Goal: Transaction & Acquisition: Obtain resource

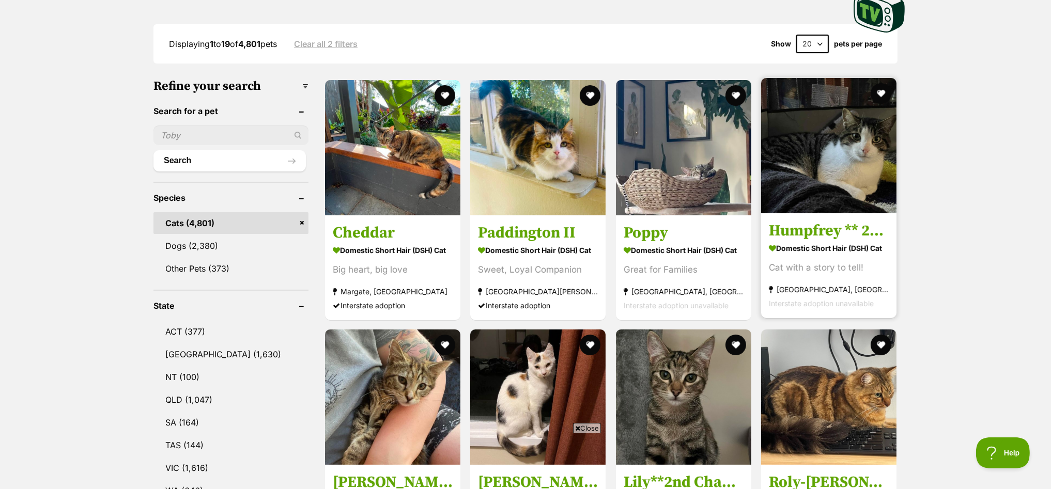
click at [835, 126] on img at bounding box center [828, 145] width 135 height 135
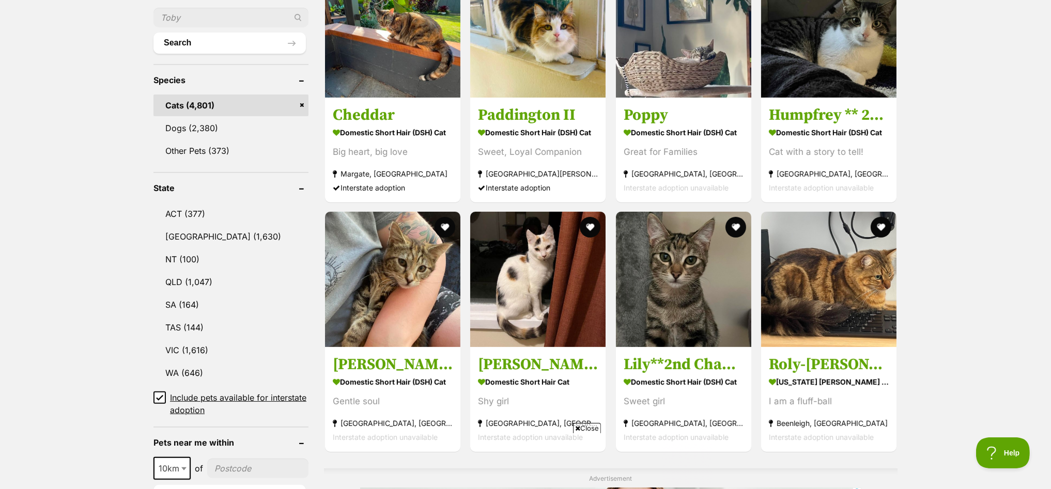
scroll to position [516, 0]
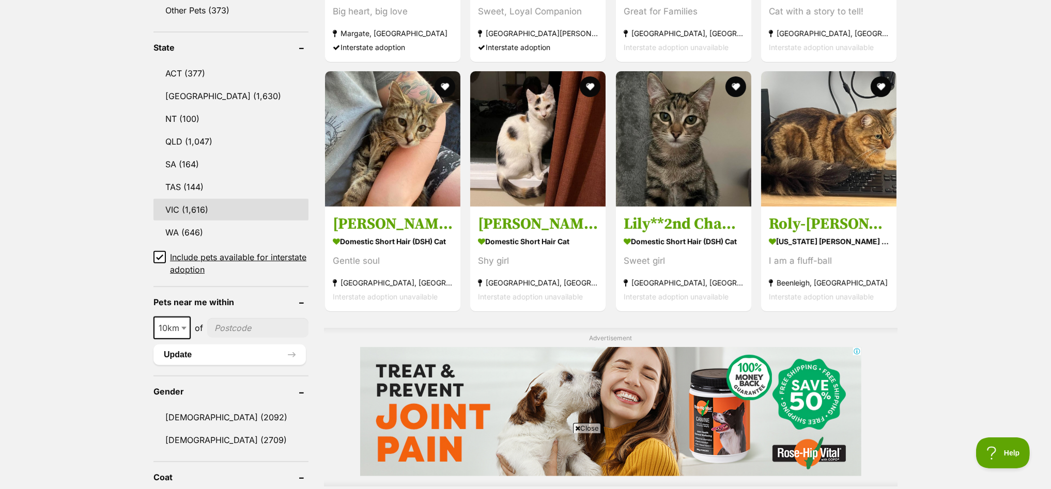
click at [177, 203] on link "VIC (1,616)" at bounding box center [230, 210] width 155 height 22
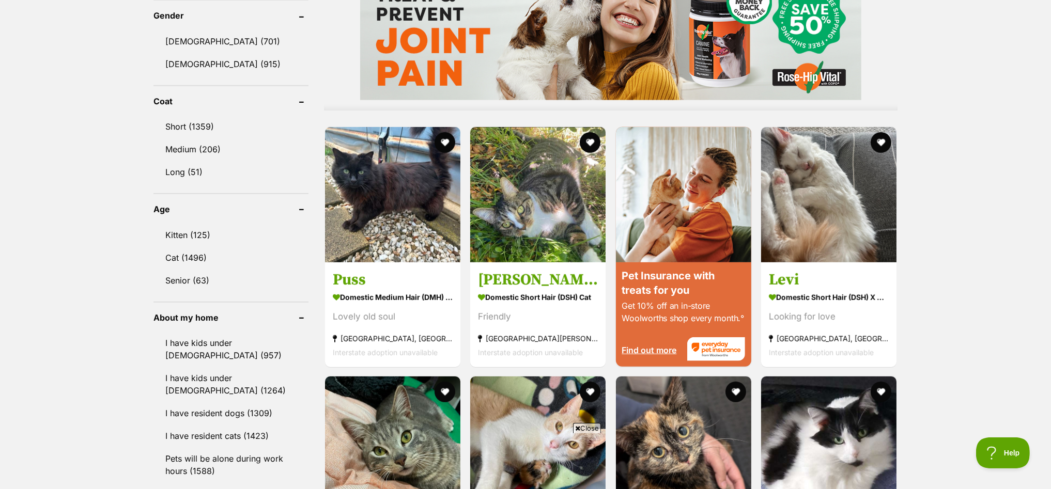
scroll to position [904, 0]
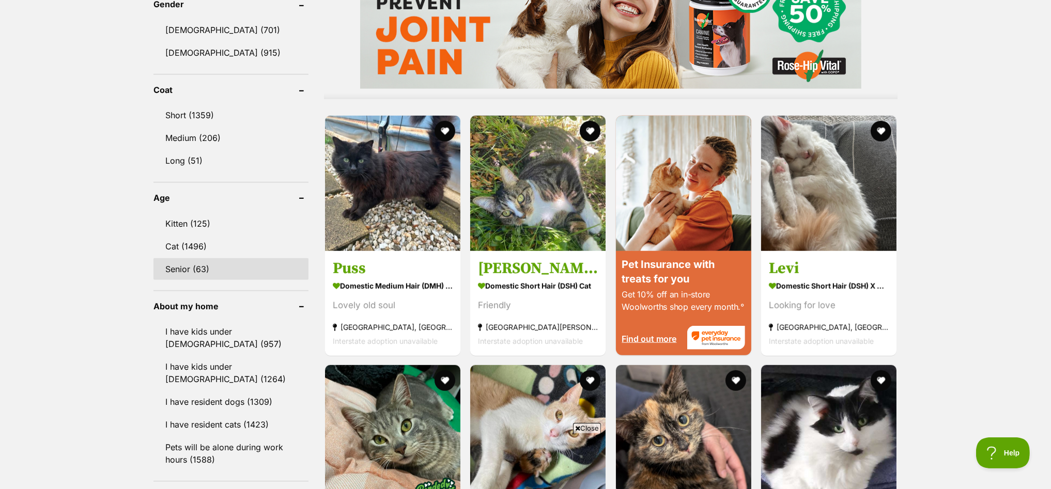
click at [190, 259] on link "Senior (63)" at bounding box center [230, 269] width 155 height 22
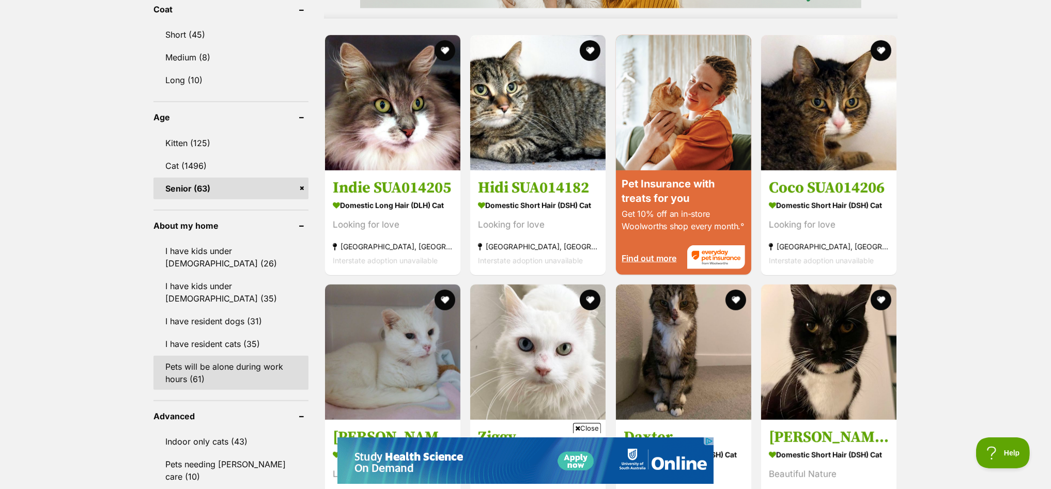
scroll to position [1163, 0]
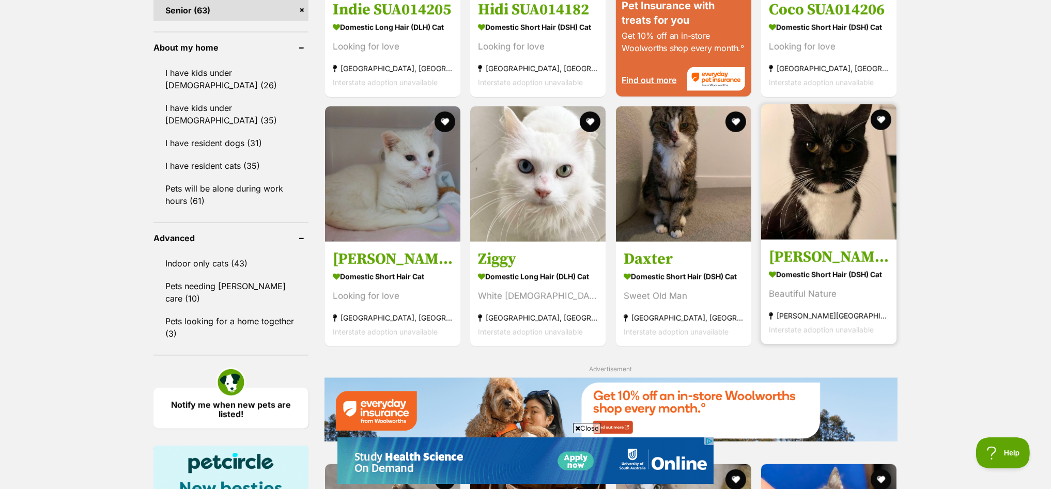
click at [849, 163] on img at bounding box center [828, 171] width 135 height 135
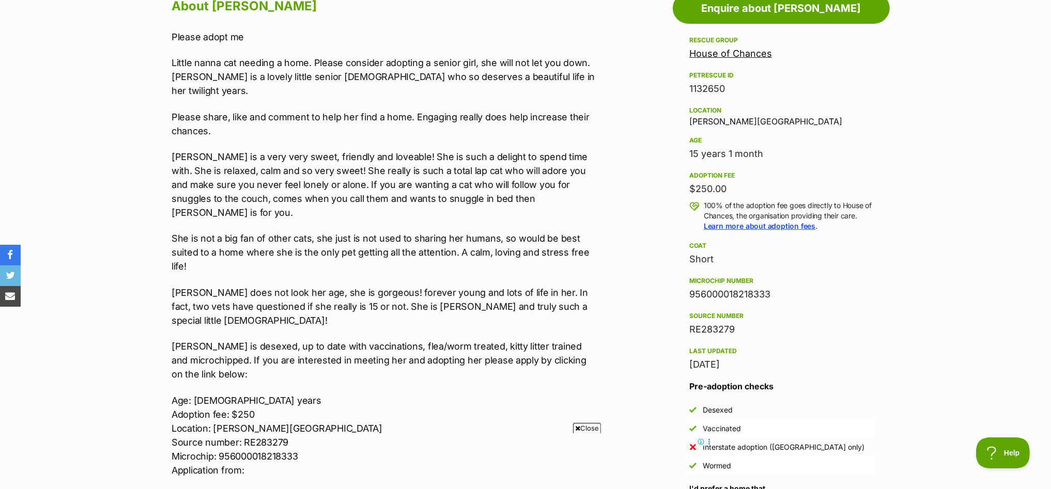
scroll to position [516, 0]
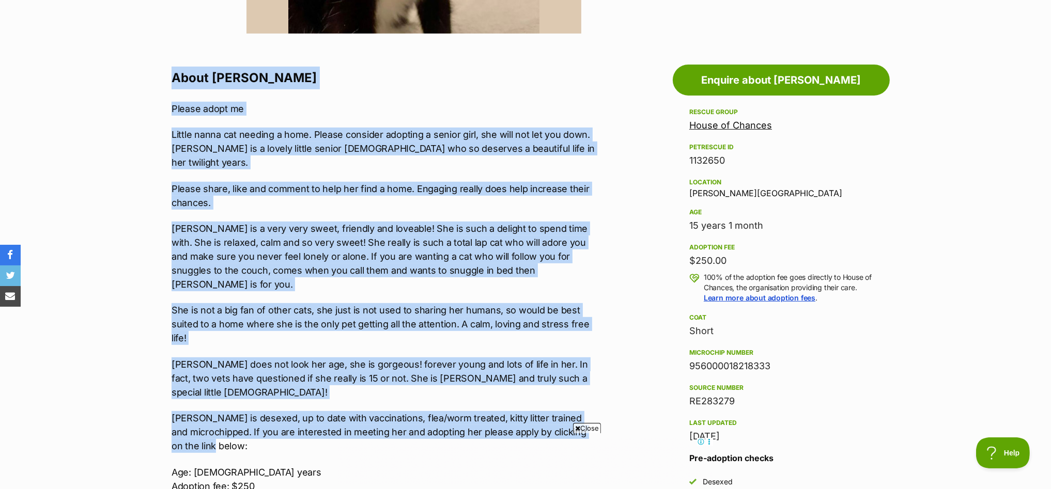
drag, startPoint x: 164, startPoint y: 65, endPoint x: 537, endPoint y: 368, distance: 480.9
click at [581, 397] on div "About Shelly Please adopt me Little nanna cat needing a home. Please consider a…" at bounding box center [379, 410] width 437 height 687
copy div "About Shelly Please adopt me Little nanna cat needing a home. Please consider a…"
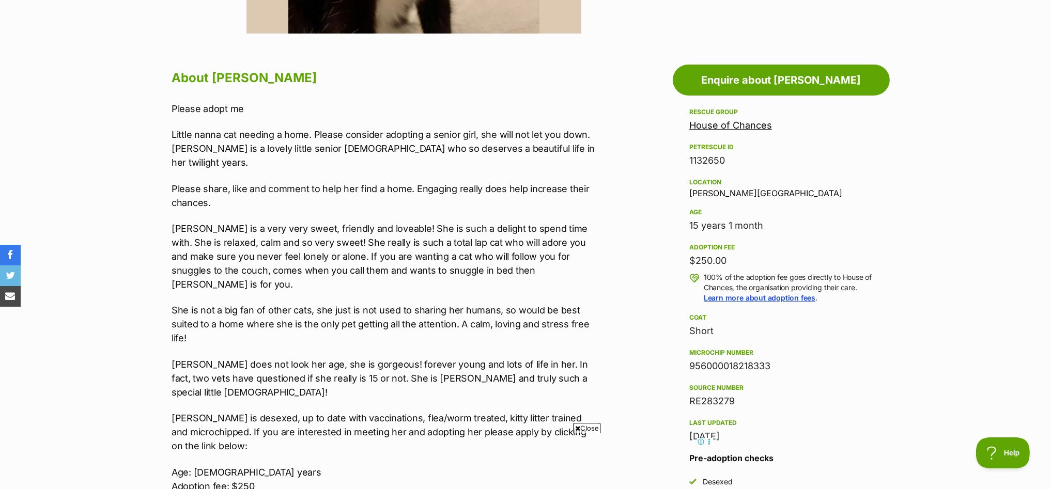
click at [828, 406] on div "RE283279" at bounding box center [781, 401] width 184 height 14
drag, startPoint x: 685, startPoint y: 117, endPoint x: 810, endPoint y: 257, distance: 187.4
click at [810, 257] on aside "Rescue group House of Chances PetRescue ID 1132650 Location Mckinnon, VIC Age 1…" at bounding box center [781, 358] width 217 height 505
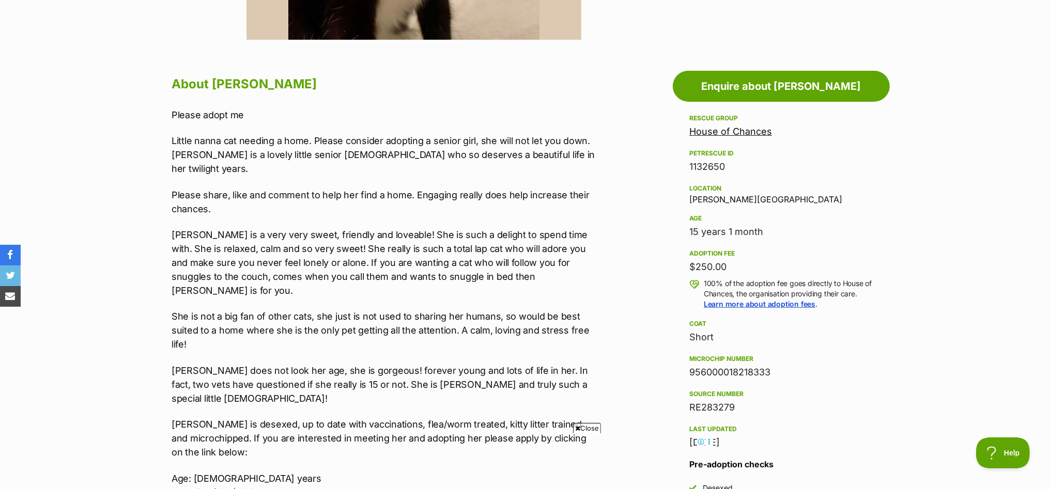
scroll to position [452, 0]
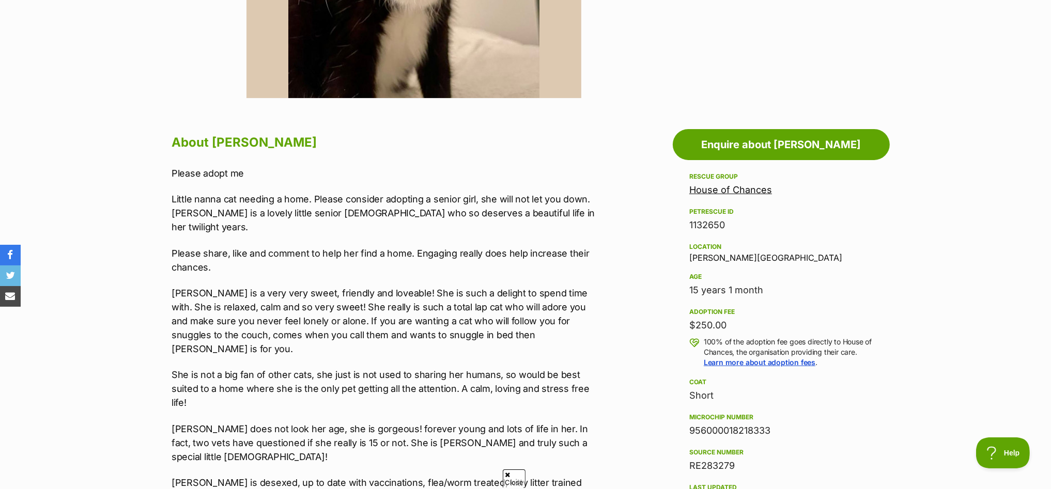
copy div "House of Chances PetRescue ID 1132650 Location Mckinnon, VIC Age 15 years 1 mon…"
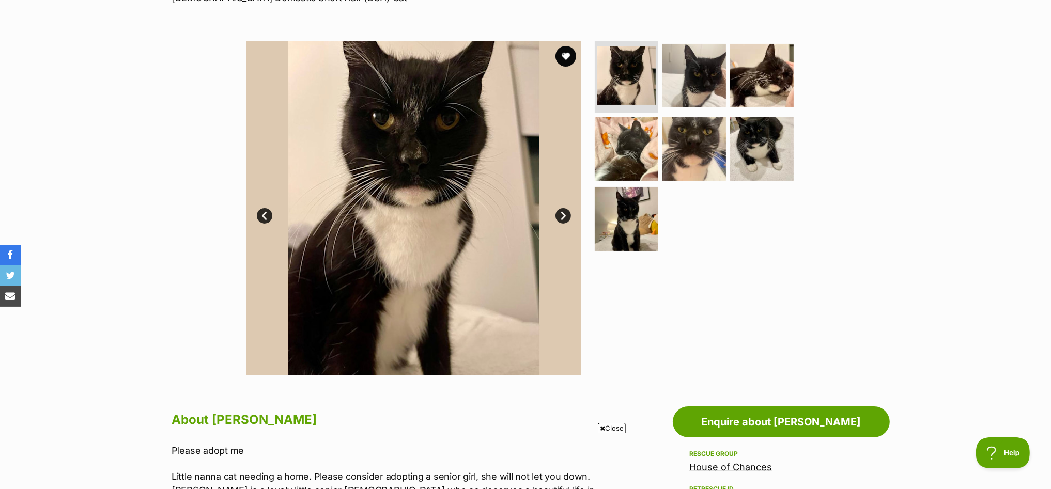
scroll to position [193, 0]
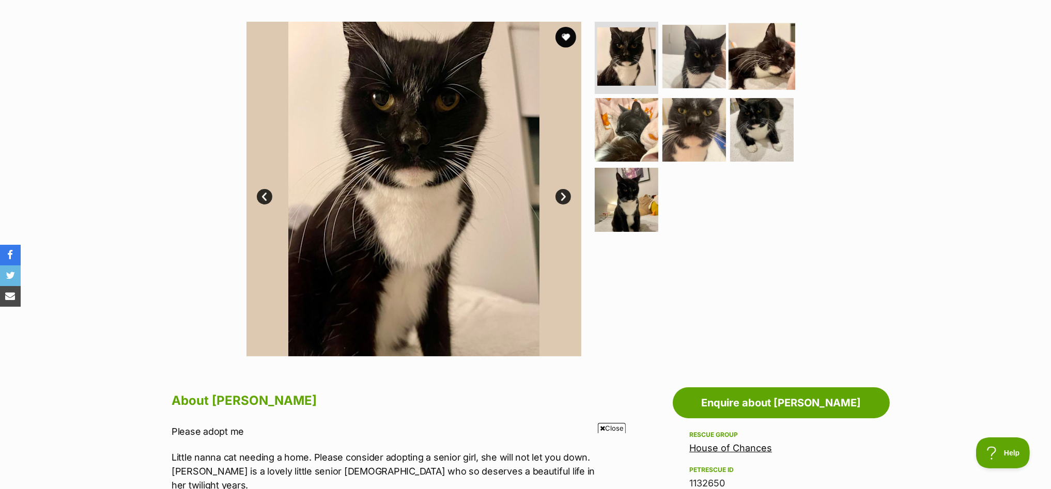
click at [776, 51] on img at bounding box center [762, 56] width 67 height 67
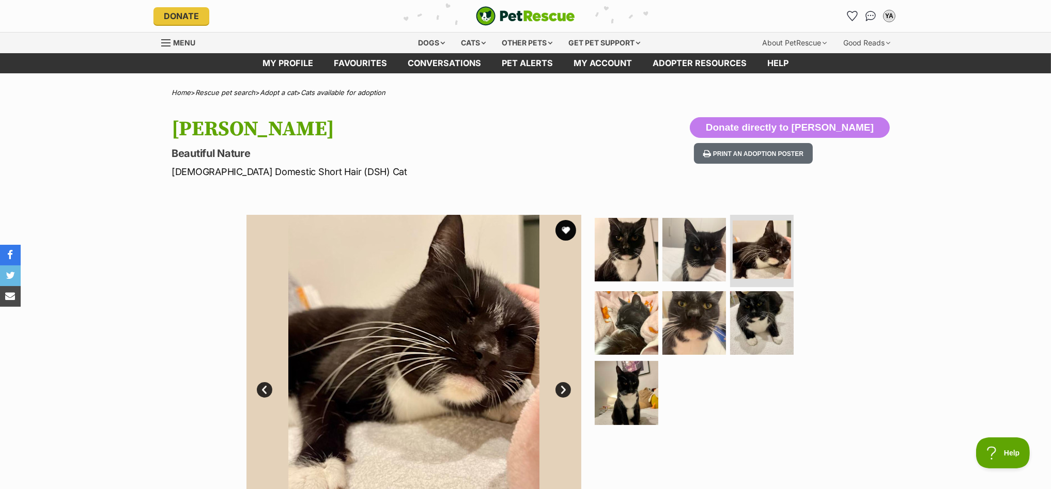
scroll to position [0, 0]
click at [514, 10] on img "PetRescue" at bounding box center [525, 16] width 99 height 20
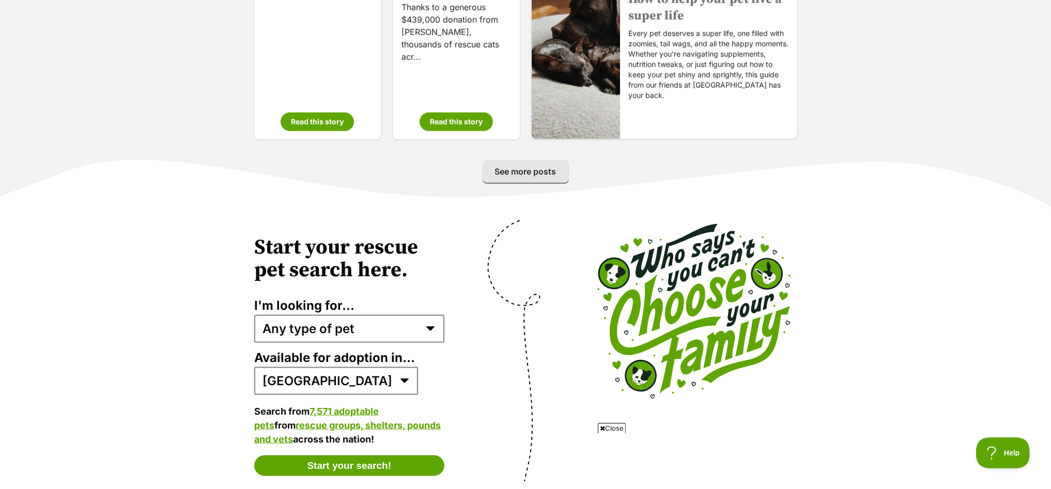
scroll to position [1873, 0]
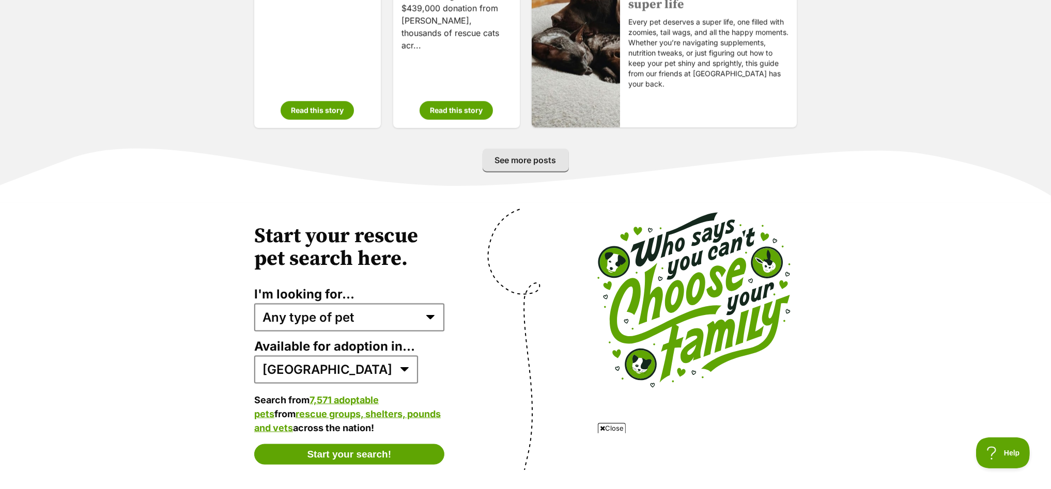
click at [0, 231] on section "Start your rescue pet search here. I'm looking for... Any type of pet Dogs Cats…" at bounding box center [525, 354] width 1051 height 302
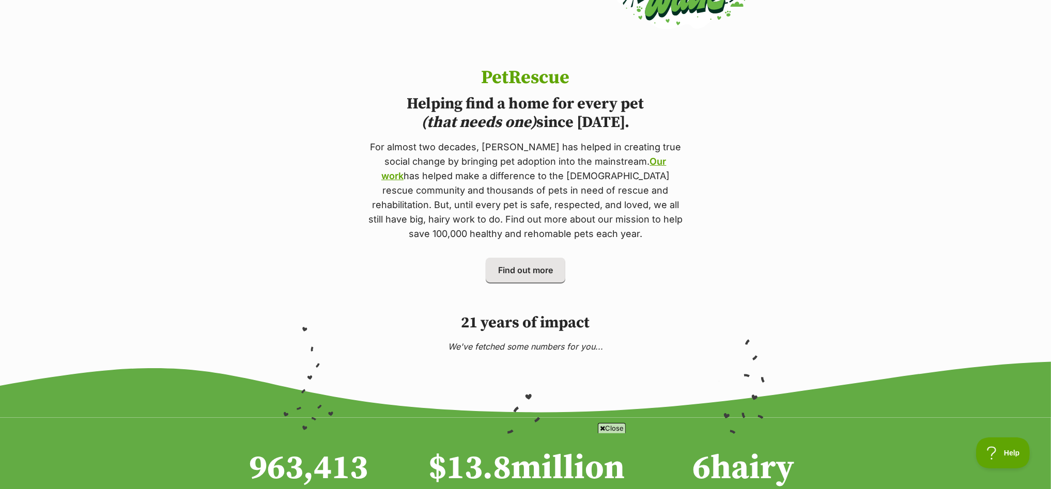
scroll to position [193, 0]
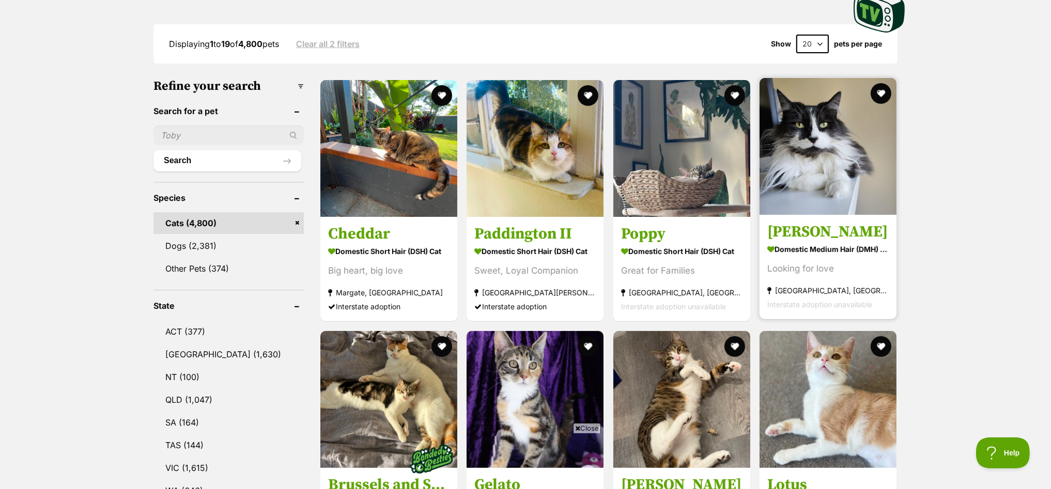
click at [819, 152] on img at bounding box center [828, 146] width 137 height 137
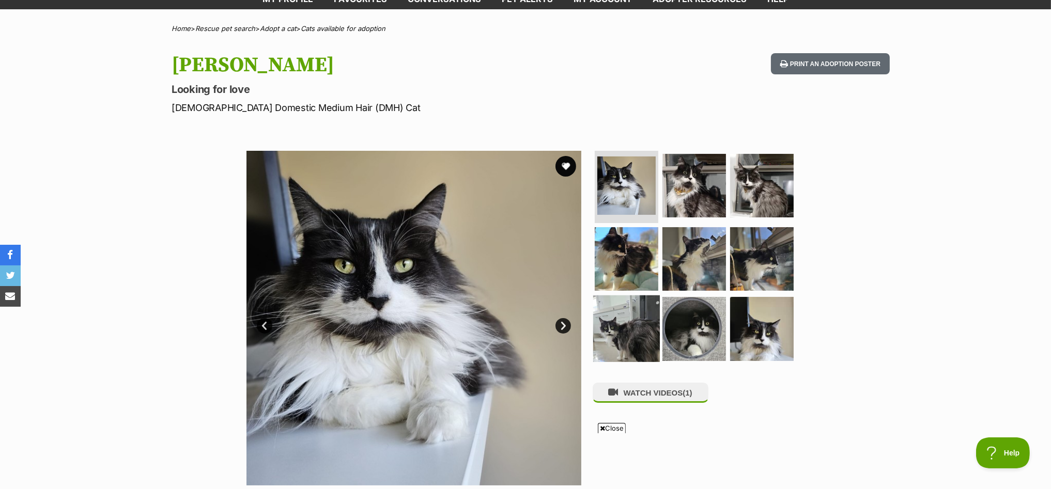
click at [617, 329] on img at bounding box center [626, 329] width 67 height 67
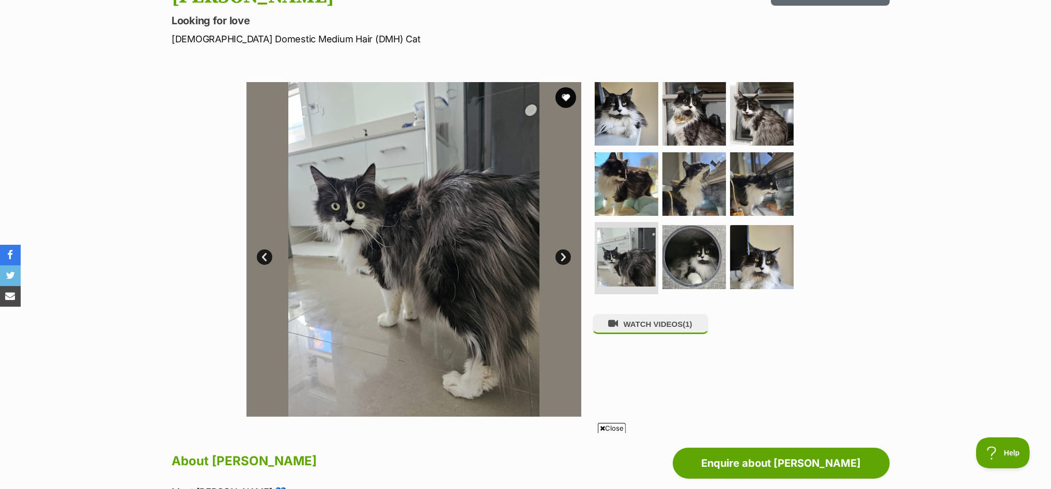
scroll to position [129, 0]
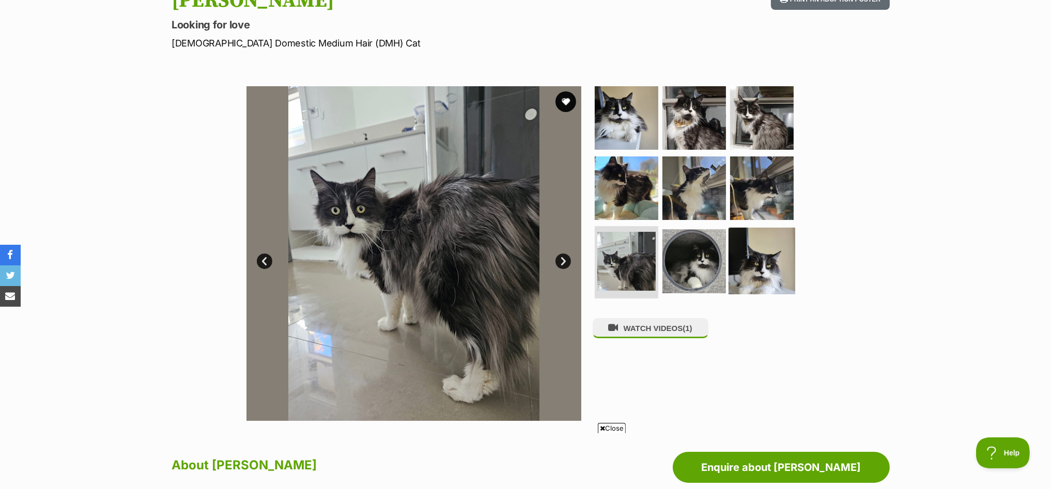
click at [757, 268] on img at bounding box center [762, 261] width 67 height 67
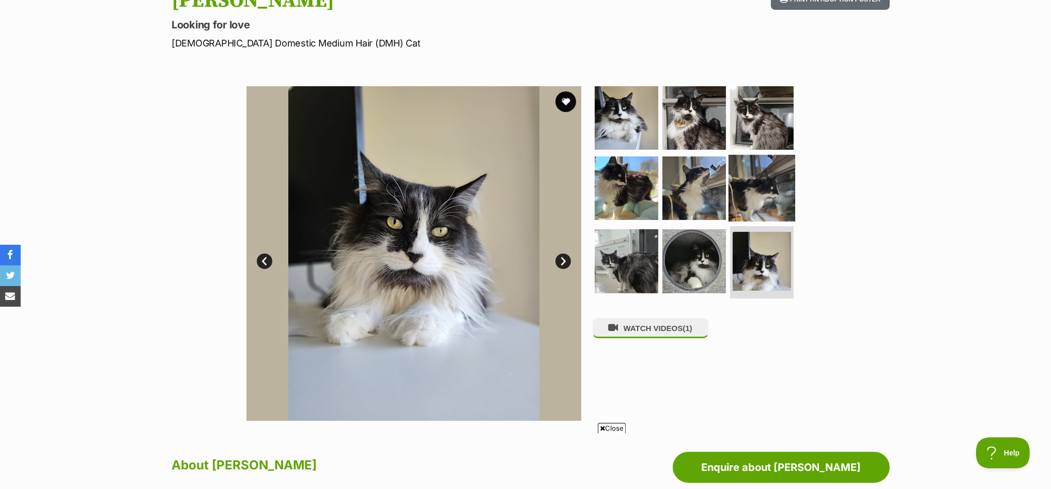
click at [767, 182] on img at bounding box center [762, 188] width 67 height 67
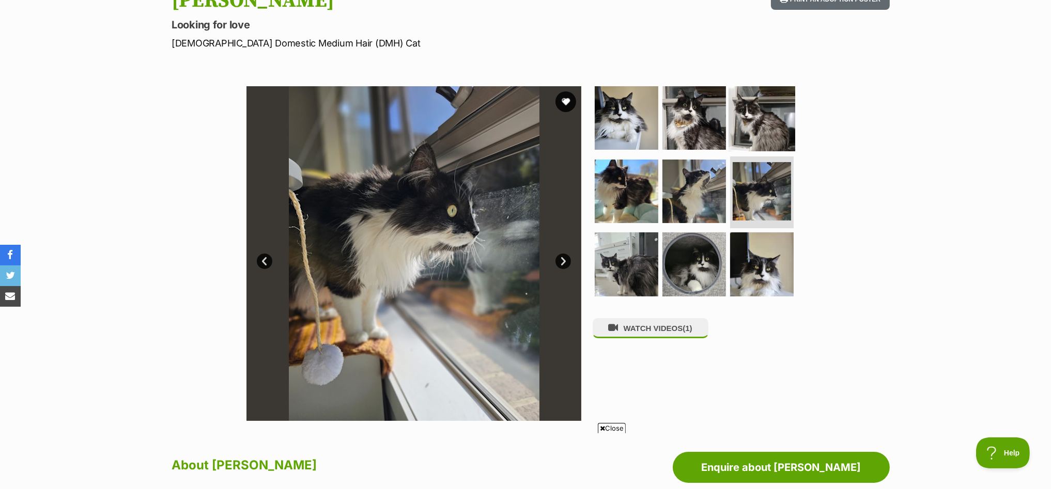
click at [763, 116] on img at bounding box center [762, 118] width 67 height 67
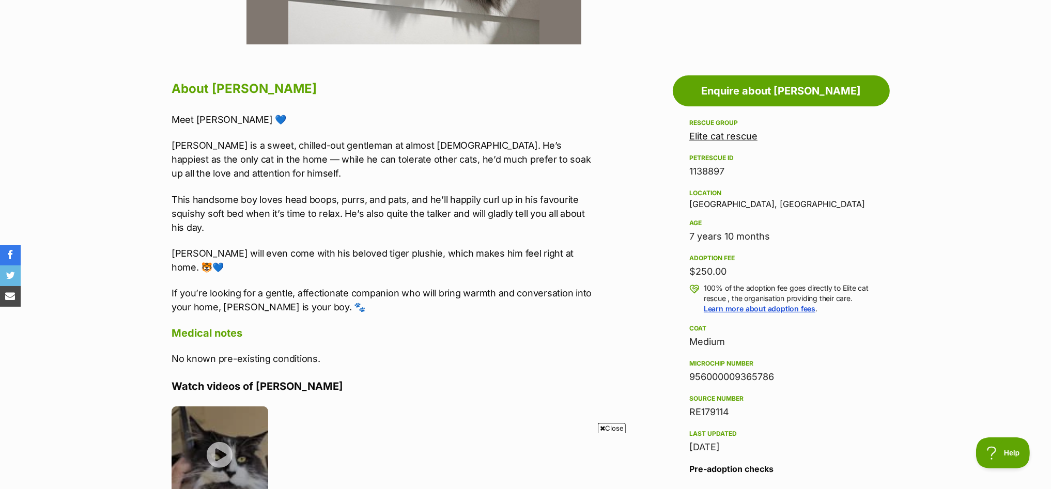
scroll to position [516, 0]
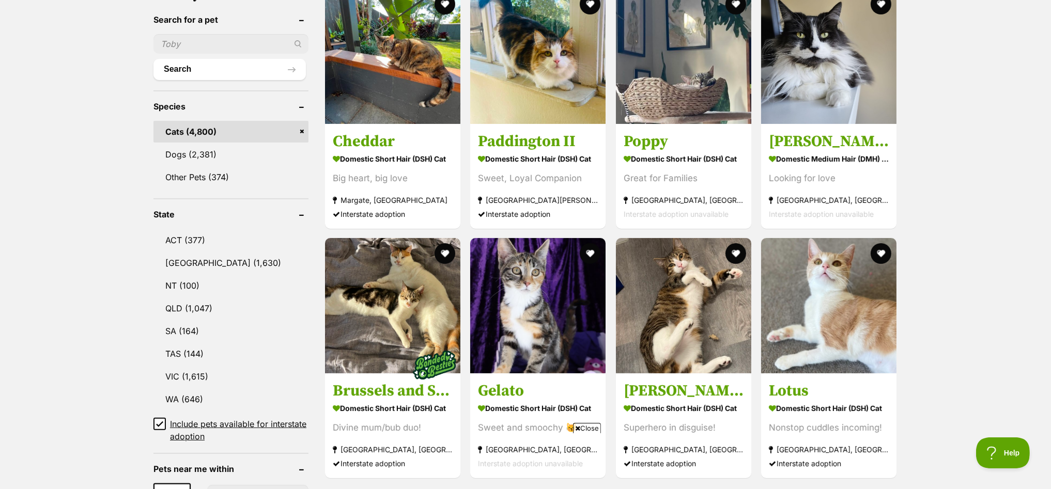
scroll to position [516, 0]
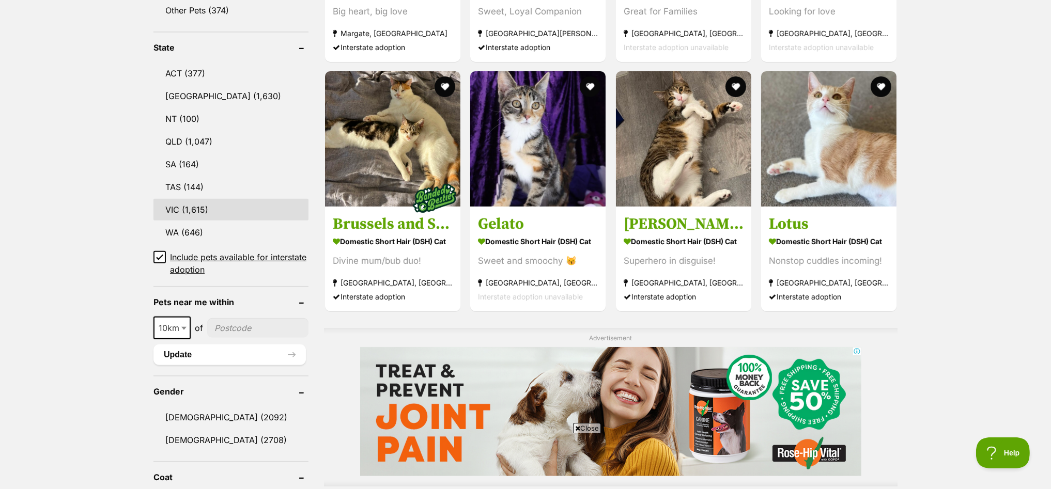
click at [197, 203] on link "VIC (1,615)" at bounding box center [230, 210] width 155 height 22
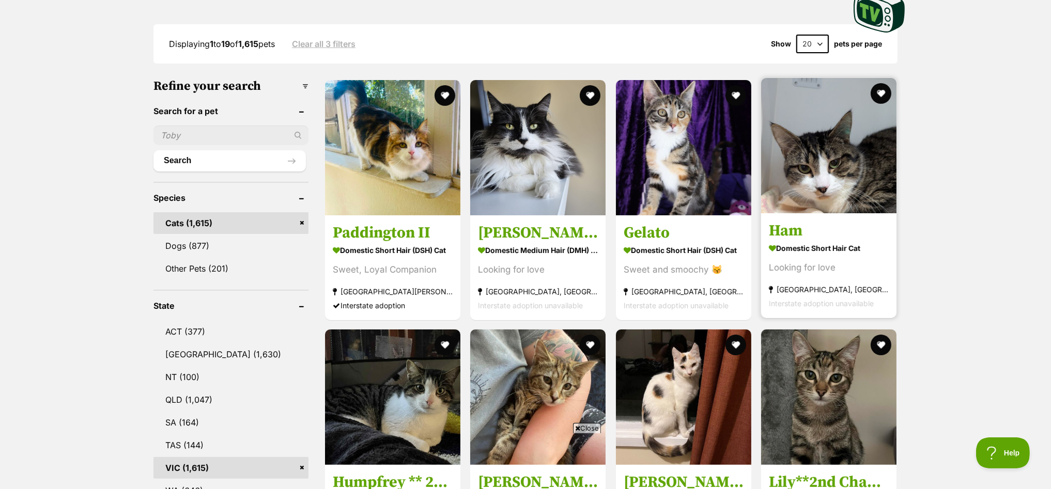
click at [838, 149] on img at bounding box center [828, 145] width 135 height 135
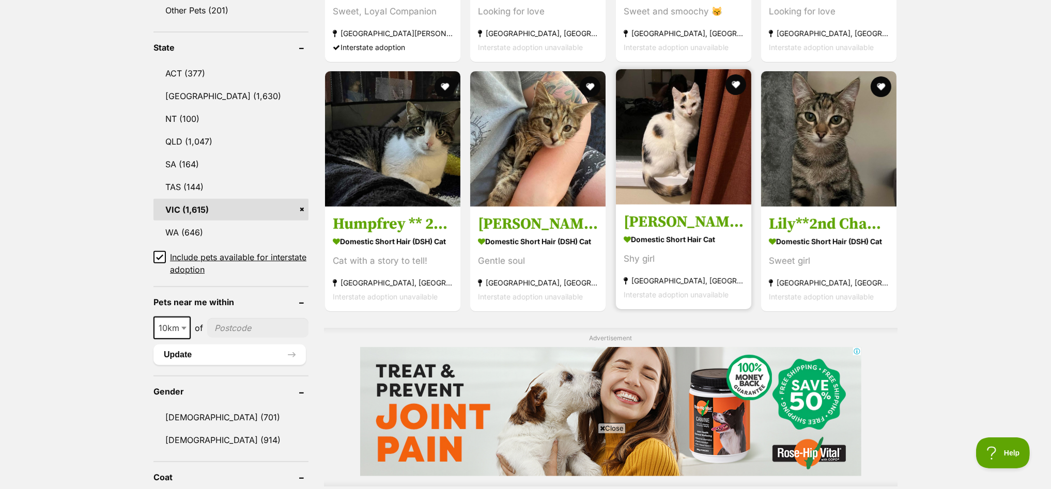
scroll to position [581, 0]
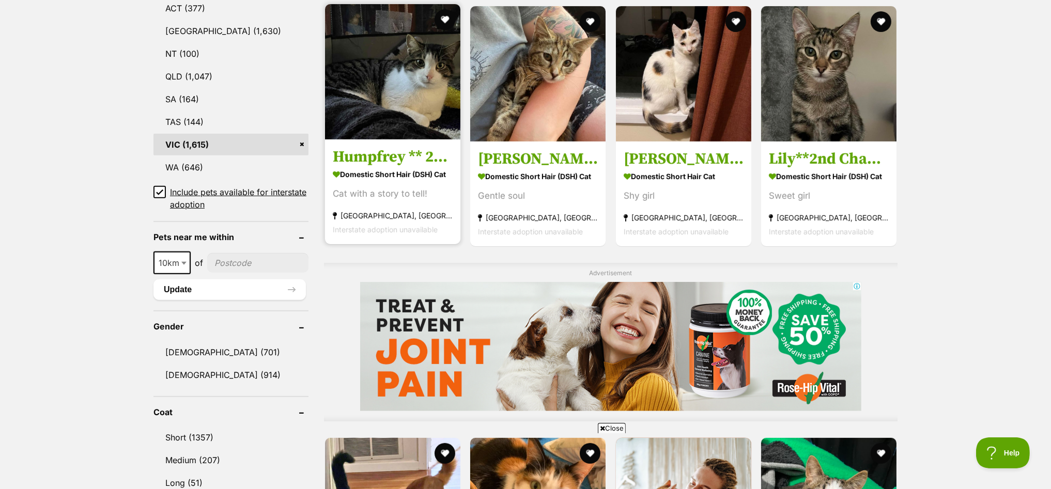
click at [388, 42] on img at bounding box center [392, 71] width 135 height 135
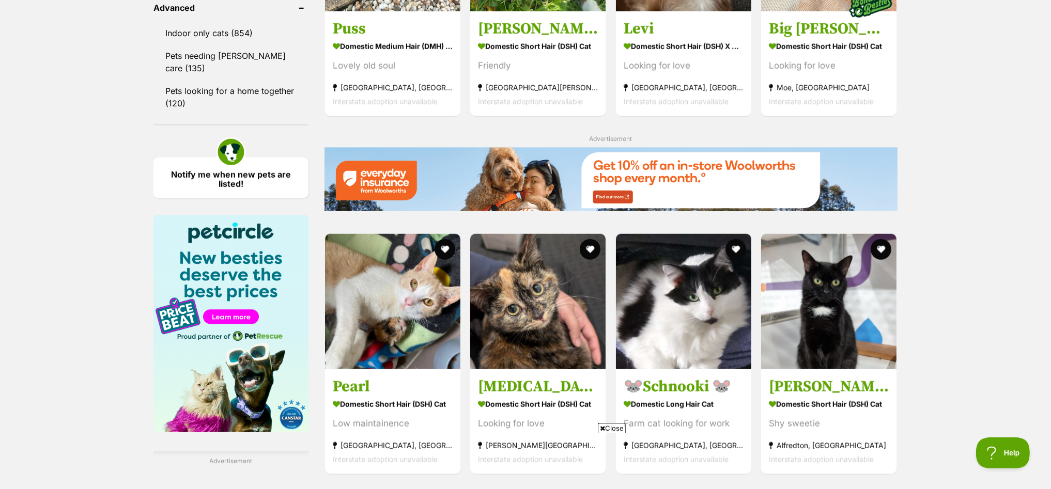
scroll to position [1545, 0]
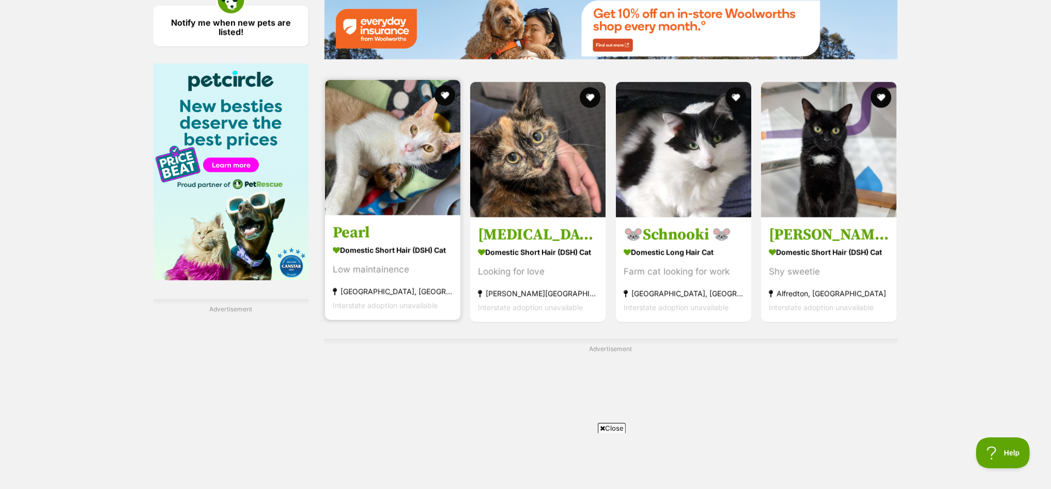
click at [411, 141] on img at bounding box center [392, 147] width 135 height 135
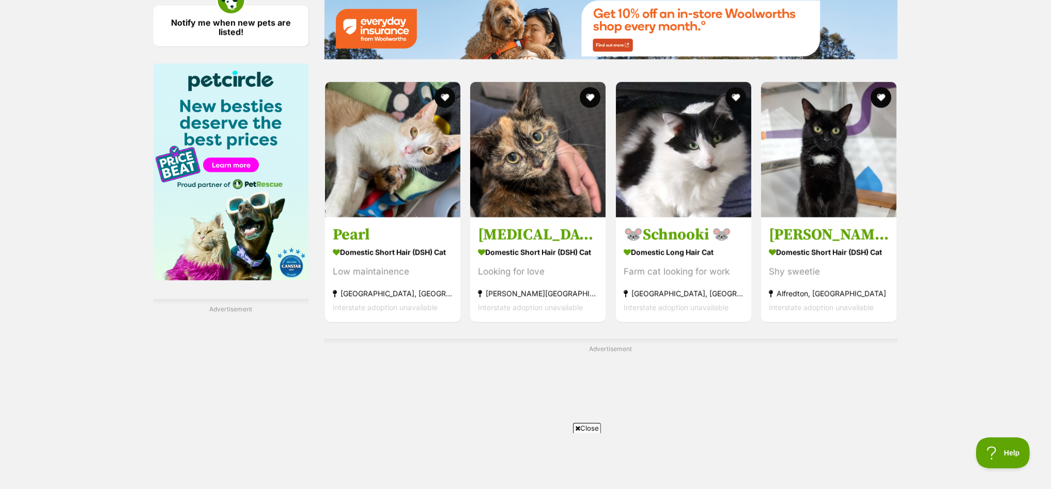
scroll to position [0, 0]
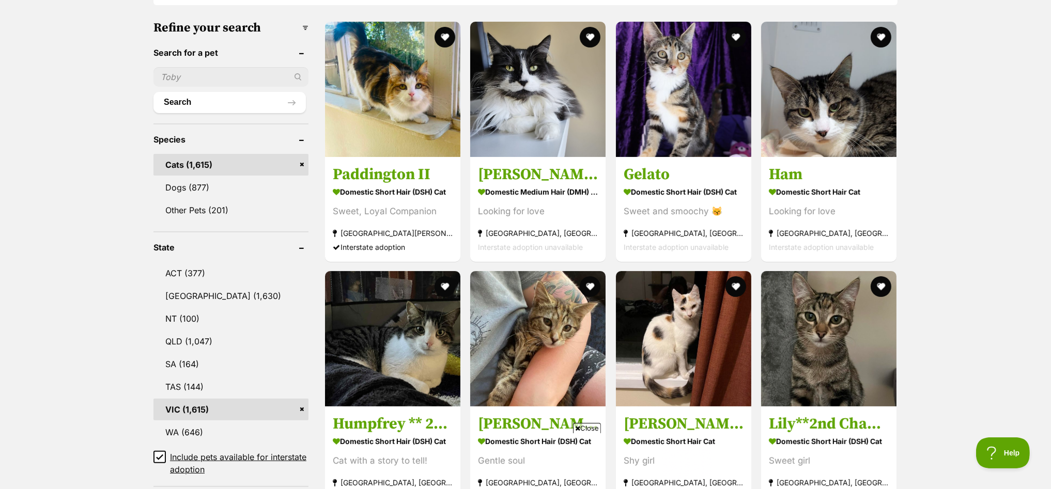
scroll to position [124, 0]
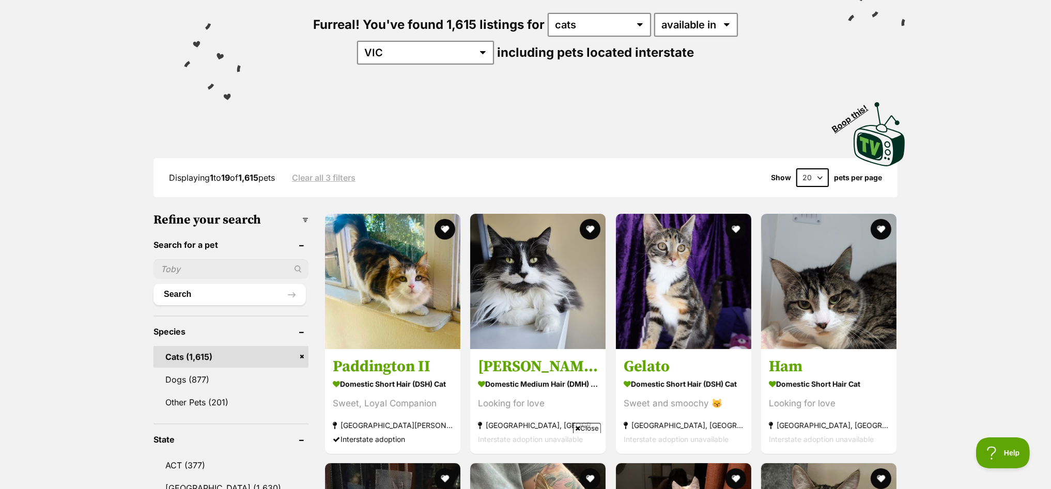
click at [203, 264] on input "text" at bounding box center [230, 269] width 155 height 20
type input "elmo"
click at [153, 284] on button "Search" at bounding box center [229, 294] width 152 height 21
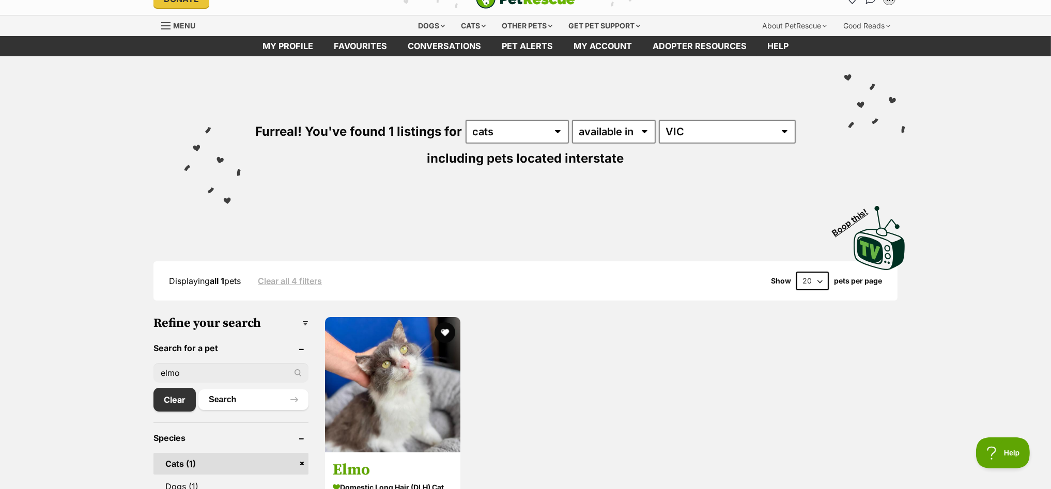
scroll to position [258, 0]
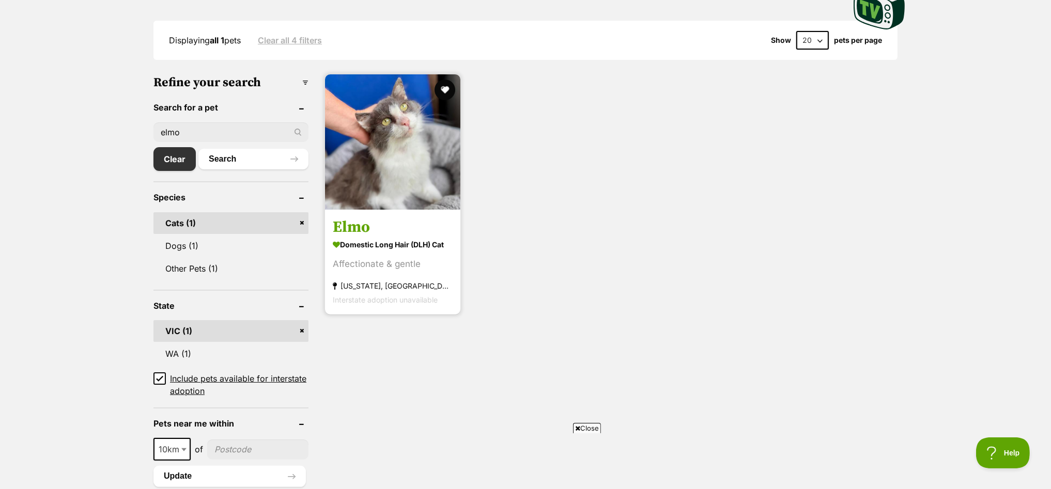
click at [390, 143] on img at bounding box center [392, 141] width 135 height 135
